Goal: Task Accomplishment & Management: Complete application form

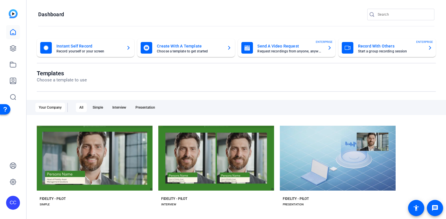
click at [263, 50] on mat-card-subtitle "Request recordings from anyone, anywhere" at bounding box center [290, 51] width 65 height 3
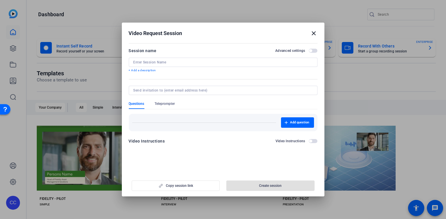
click at [181, 61] on input at bounding box center [224, 62] width 180 height 5
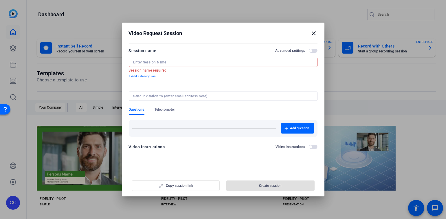
click at [185, 63] on input at bounding box center [224, 62] width 180 height 5
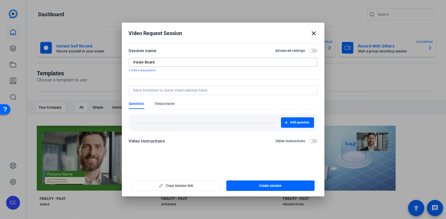
click at [134, 62] on input "Vision Board" at bounding box center [224, 62] width 180 height 5
type input "FSP Vision Board"
click at [183, 90] on input at bounding box center [222, 90] width 177 height 5
click at [173, 118] on div "Add question" at bounding box center [223, 122] width 182 height 10
click at [149, 71] on p "+ Add a description" at bounding box center [223, 70] width 189 height 5
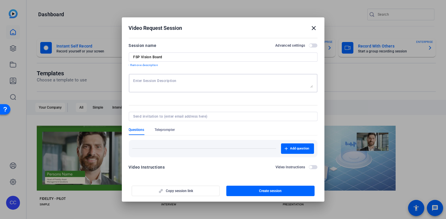
click at [150, 82] on textarea at bounding box center [224, 83] width 180 height 9
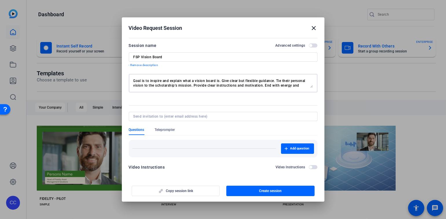
drag, startPoint x: 169, startPoint y: 87, endPoint x: 120, endPoint y: 73, distance: 50.3
click at [120, 73] on div "Video Request Session close Session name Advanced settings FSP Vision Board - R…" at bounding box center [223, 109] width 446 height 219
type textarea "Goal is to inspire and explain what a vision board is. Give clear but flexible …"
click at [292, 147] on span "Add question" at bounding box center [300, 148] width 19 height 5
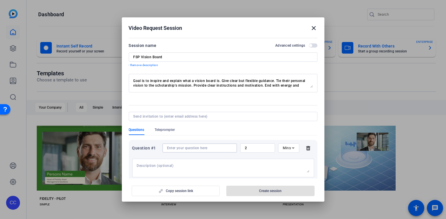
click at [179, 148] on input at bounding box center [199, 148] width 65 height 5
drag, startPoint x: 222, startPoint y: 79, endPoint x: 130, endPoint y: 81, distance: 92.4
click at [130, 81] on div "Goal is to inspire and explain what a vision board is. Give clear but flexible …" at bounding box center [223, 83] width 189 height 19
click at [150, 165] on textarea at bounding box center [223, 167] width 173 height 9
paste textarea "Goal is to inspire and explain what a vision board is."
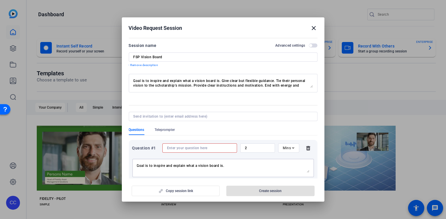
type textarea "Goal is to inspire and explain what a vision board is."
click at [186, 148] on input at bounding box center [199, 148] width 65 height 5
click at [164, 129] on span "Teleprompter" at bounding box center [165, 129] width 20 height 5
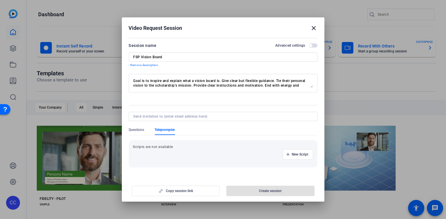
click at [160, 146] on p "Scripts are not available" at bounding box center [223, 147] width 180 height 5
click at [292, 155] on span "New Script" at bounding box center [300, 154] width 17 height 5
click at [152, 154] on input at bounding box center [164, 154] width 52 height 5
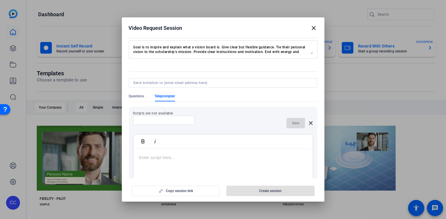
scroll to position [51, 0]
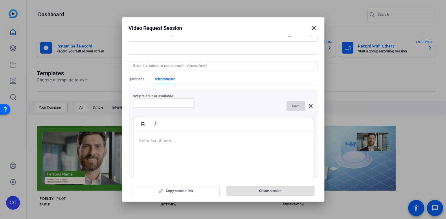
click at [161, 105] on input at bounding box center [164, 103] width 52 height 5
type input "Hook / Intro"
click at [144, 138] on p at bounding box center [223, 136] width 168 height 6
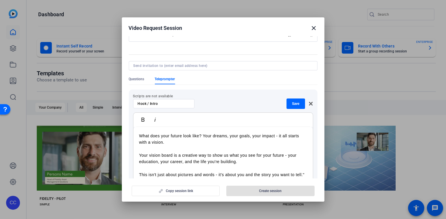
scroll to position [55, 0]
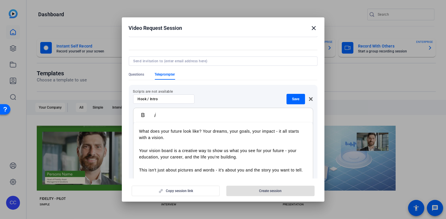
drag, startPoint x: 138, startPoint y: 128, endPoint x: 185, endPoint y: 145, distance: 50.4
click at [185, 145] on div "What does your future look like? Your dreams, your goals, your impact - it all …" at bounding box center [224, 158] width 180 height 72
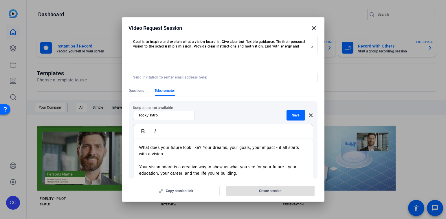
scroll to position [31, 0]
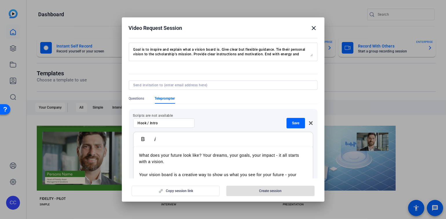
click at [141, 154] on p "What does your future look like? Your dreams, your goals, your impact - it all …" at bounding box center [223, 158] width 168 height 13
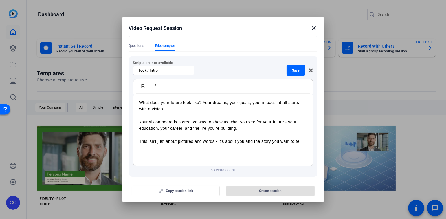
scroll to position [110, 0]
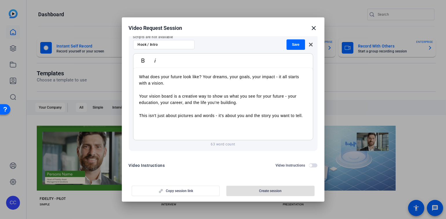
drag, startPoint x: 139, startPoint y: 154, endPoint x: 311, endPoint y: 116, distance: 176.0
click at [311, 116] on div "Scripts are not available Hook / Intro Save Bold Italic What does your future l…" at bounding box center [223, 90] width 189 height 121
copy div "What does your future look like? Your dreams, your goals, your impact - it all …"
drag, startPoint x: 198, startPoint y: 132, endPoint x: 200, endPoint y: 128, distance: 4.7
click at [198, 132] on div "What does your future look like? Your dreams, your goals, your impact - it all …" at bounding box center [224, 104] width 180 height 72
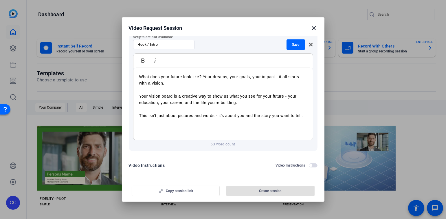
click at [309, 45] on icon at bounding box center [311, 45] width 4 height 4
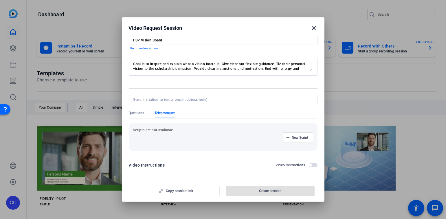
scroll to position [17, 0]
click at [135, 113] on span "Questions" at bounding box center [137, 113] width 16 height 5
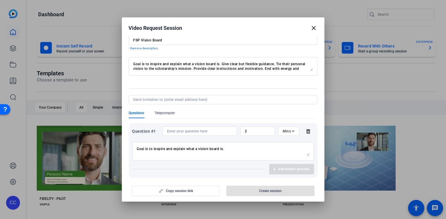
click at [307, 129] on icon at bounding box center [309, 131] width 12 height 5
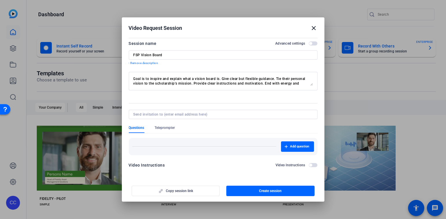
scroll to position [2, 0]
click at [264, 190] on span "Create session" at bounding box center [270, 191] width 23 height 5
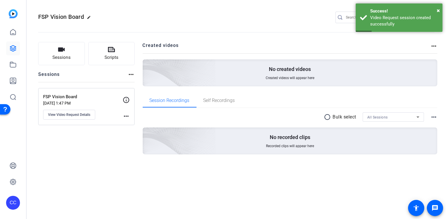
click at [127, 116] on mat-icon "more_horiz" at bounding box center [126, 116] width 7 height 7
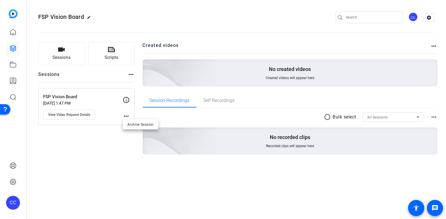
click at [70, 99] on div at bounding box center [223, 109] width 446 height 219
click at [68, 113] on span "View Video Request Details" at bounding box center [69, 114] width 42 height 5
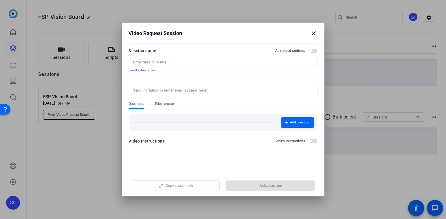
type input "FSP Vision Board"
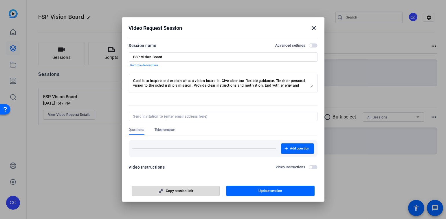
click at [170, 190] on span "Copy session link" at bounding box center [179, 191] width 27 height 5
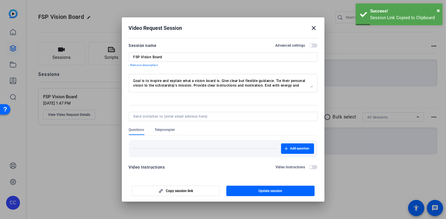
click at [314, 27] on mat-icon "close" at bounding box center [314, 28] width 7 height 7
